Goal: Find specific page/section: Find specific page/section

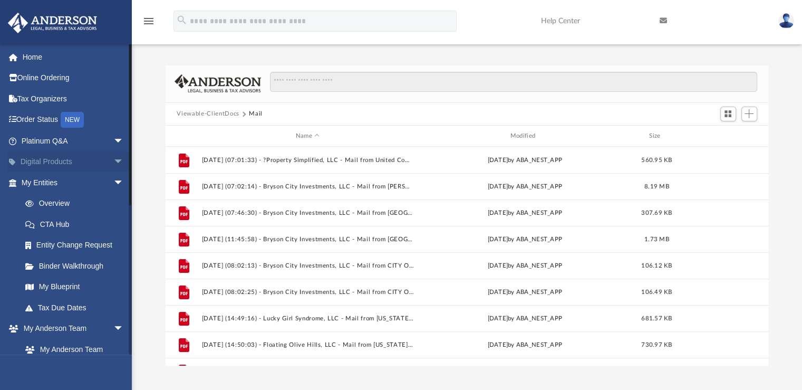
click at [113, 162] on span "arrow_drop_down" at bounding box center [123, 162] width 21 height 22
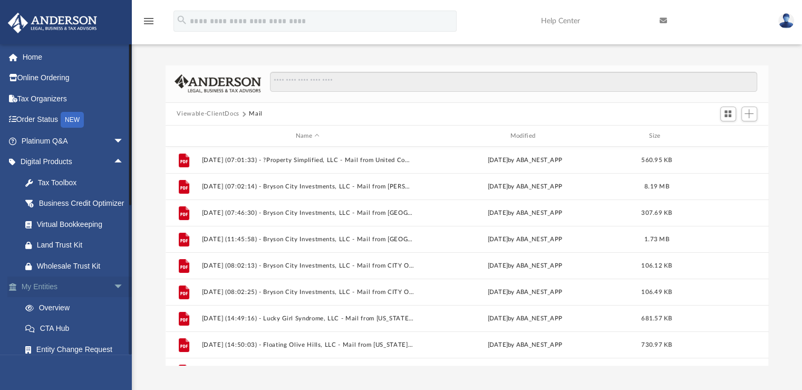
click at [113, 298] on span "arrow_drop_down" at bounding box center [123, 287] width 21 height 22
click at [113, 319] on span "arrow_drop_down" at bounding box center [123, 308] width 21 height 22
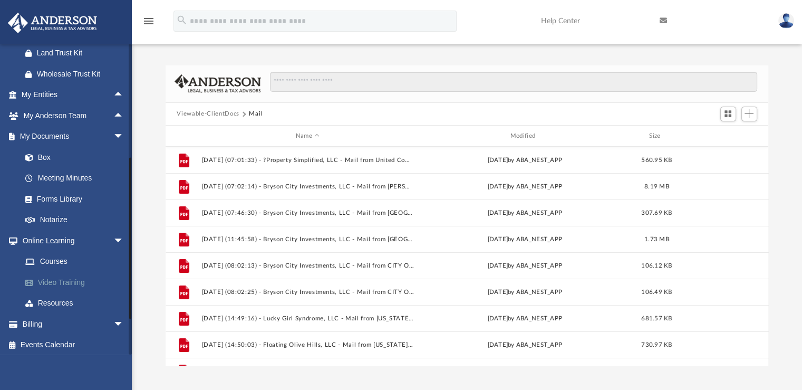
scroll to position [208, 0]
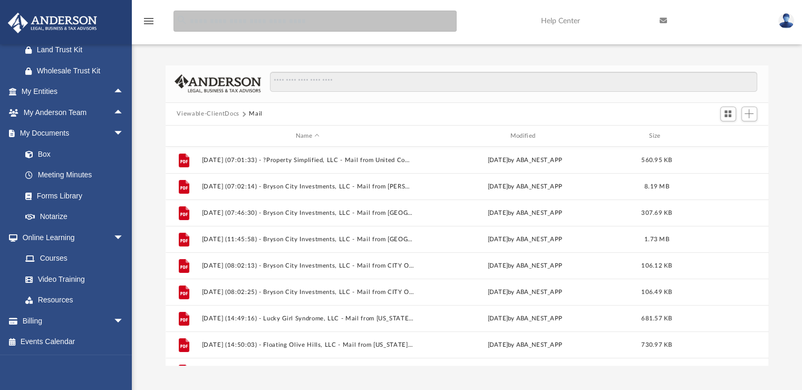
click at [259, 25] on input "search" at bounding box center [314, 21] width 283 height 21
type input "**********"
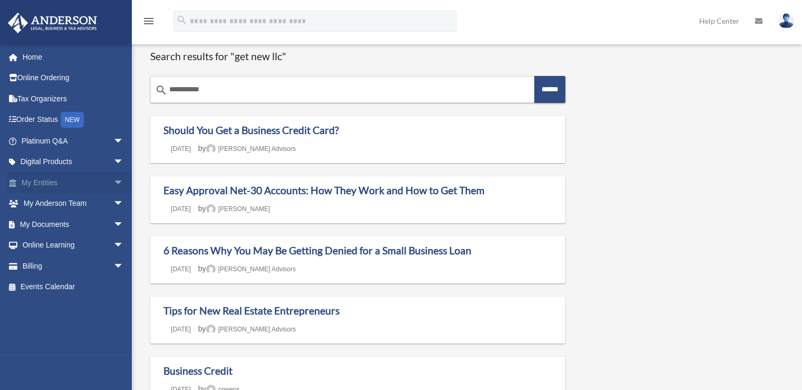
click at [113, 183] on span "arrow_drop_down" at bounding box center [123, 183] width 21 height 22
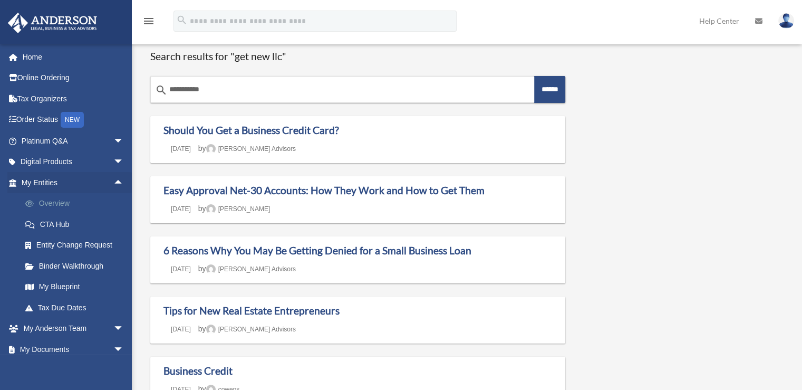
click at [67, 205] on link "Overview" at bounding box center [77, 203] width 125 height 21
